Goal: Task Accomplishment & Management: Complete application form

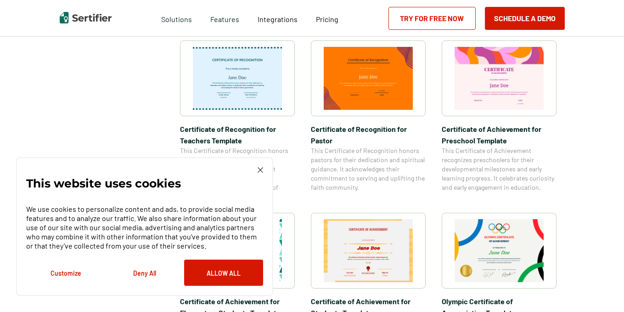
scroll to position [505, 0]
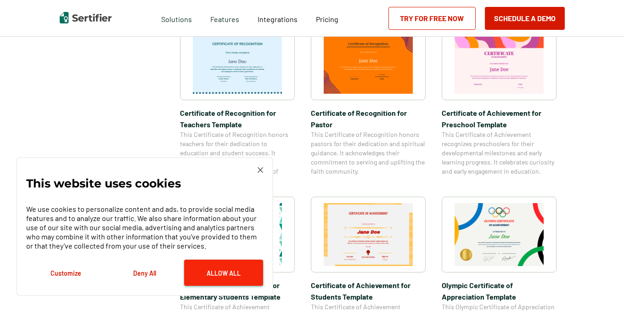
click at [225, 264] on button "Allow All" at bounding box center [223, 272] width 79 height 26
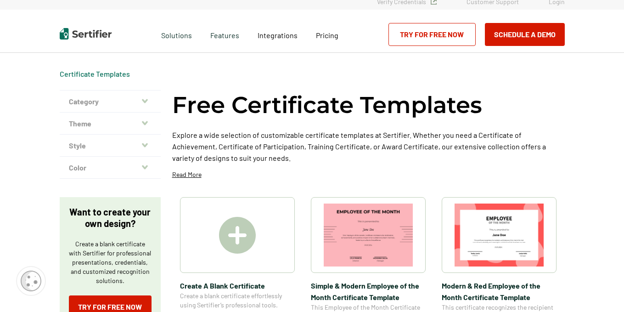
scroll to position [0, 0]
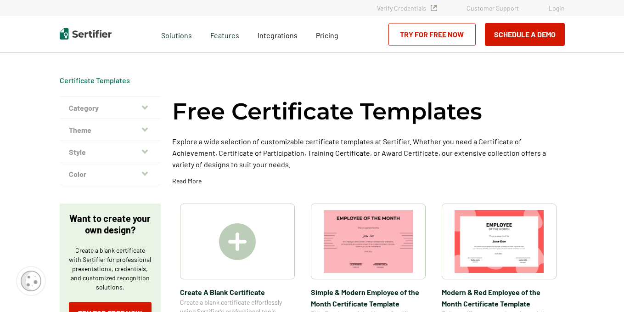
click at [231, 233] on img at bounding box center [237, 241] width 37 height 37
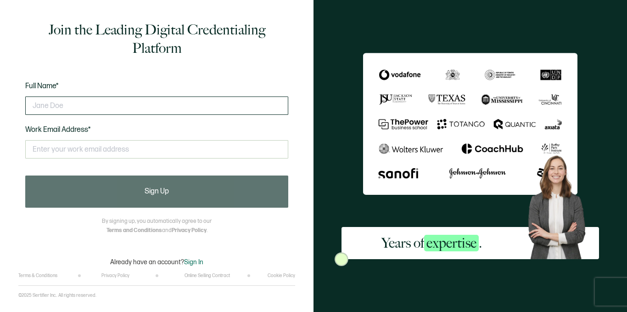
click at [75, 107] on input "text" at bounding box center [156, 105] width 263 height 18
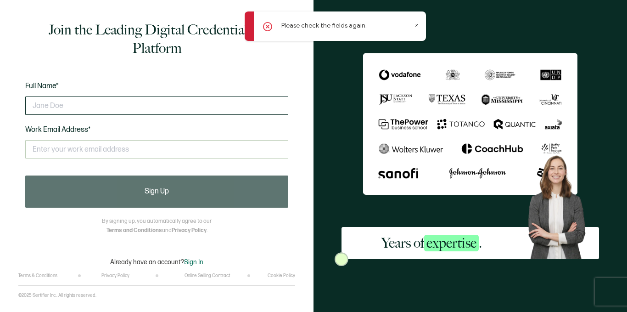
click at [48, 106] on input "text" at bounding box center [156, 105] width 263 height 18
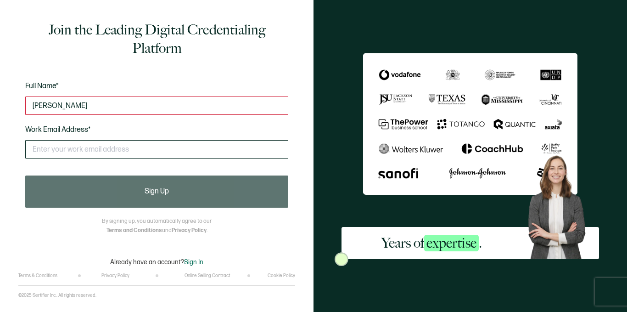
type input "[PERSON_NAME]"
click at [44, 149] on input "text" at bounding box center [156, 149] width 263 height 18
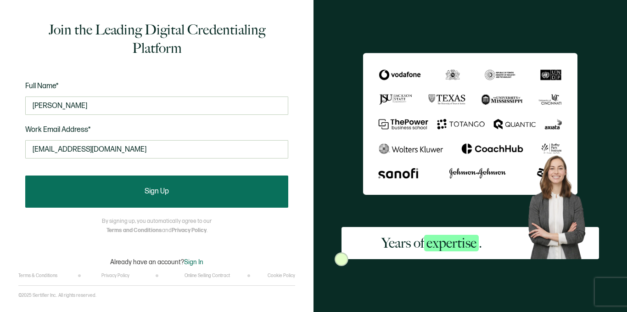
click at [96, 180] on button "Sign Up" at bounding box center [156, 191] width 263 height 32
click at [96, 188] on button "Sign Up" at bounding box center [156, 191] width 263 height 32
click at [106, 190] on button "Sign Up" at bounding box center [156, 191] width 263 height 32
click at [169, 189] on button "Sign Up" at bounding box center [156, 191] width 263 height 32
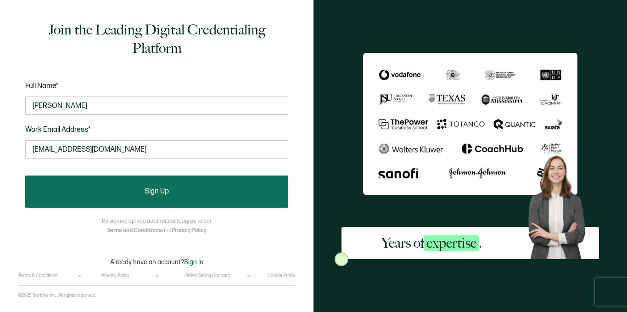
click at [169, 189] on div "Sign Up" at bounding box center [156, 191] width 263 height 32
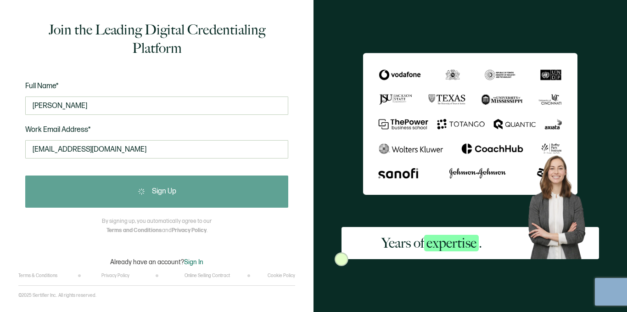
click at [169, 189] on div "Sign Up" at bounding box center [156, 191] width 263 height 32
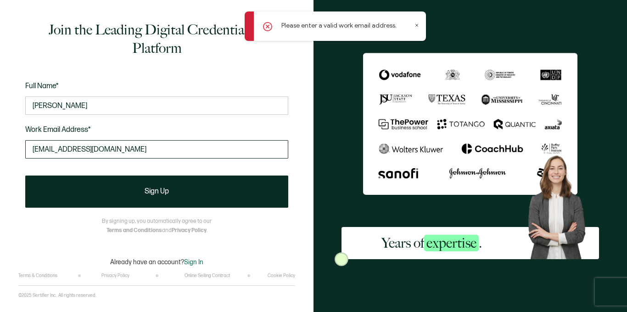
click at [139, 149] on input "[EMAIL_ADDRESS][DOMAIN_NAME]" at bounding box center [156, 149] width 263 height 18
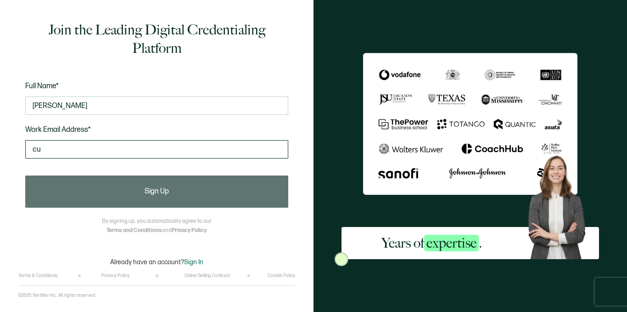
type input "c"
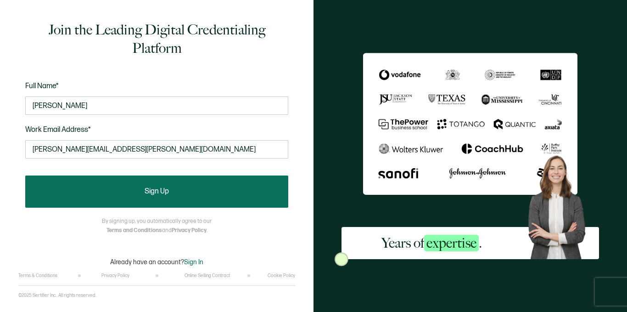
type input "[PERSON_NAME][EMAIL_ADDRESS][PERSON_NAME][DOMAIN_NAME]"
click at [173, 186] on button "Sign Up" at bounding box center [156, 191] width 263 height 32
